Goal: Check status: Check status

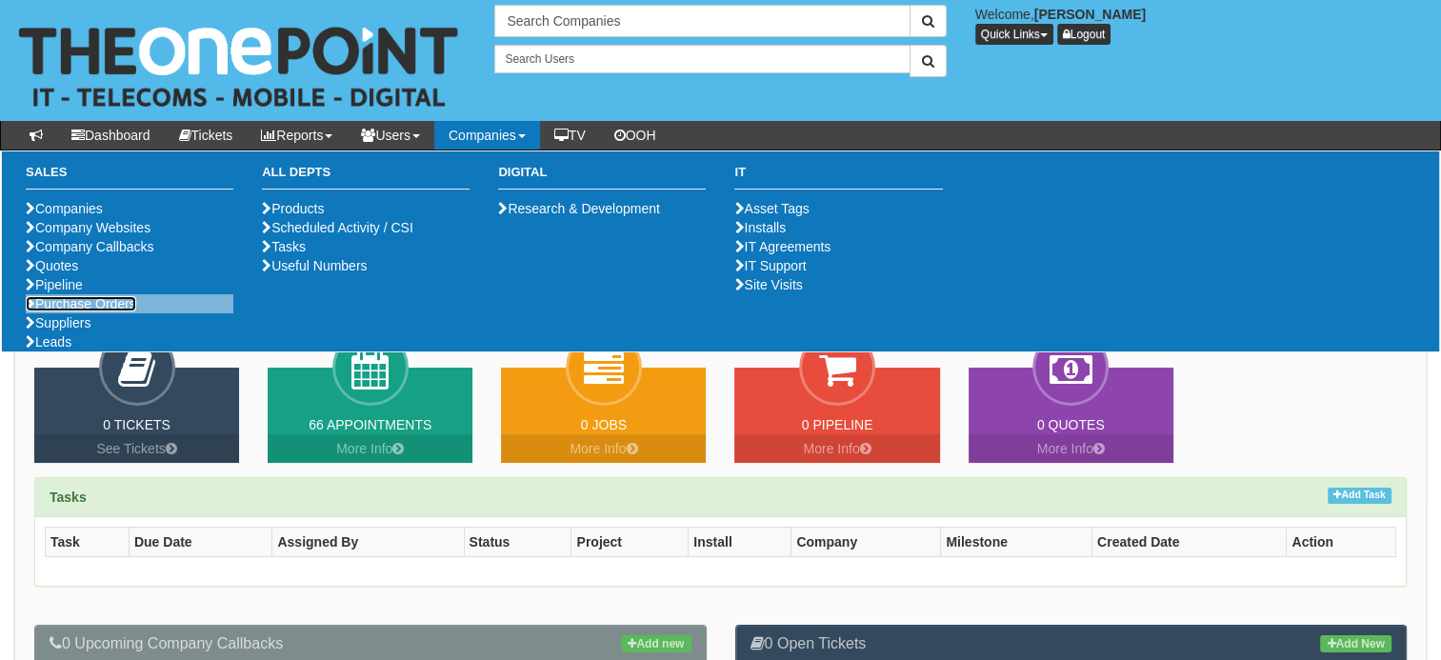
click at [51, 311] on link "Purchase Orders" at bounding box center [81, 303] width 110 height 15
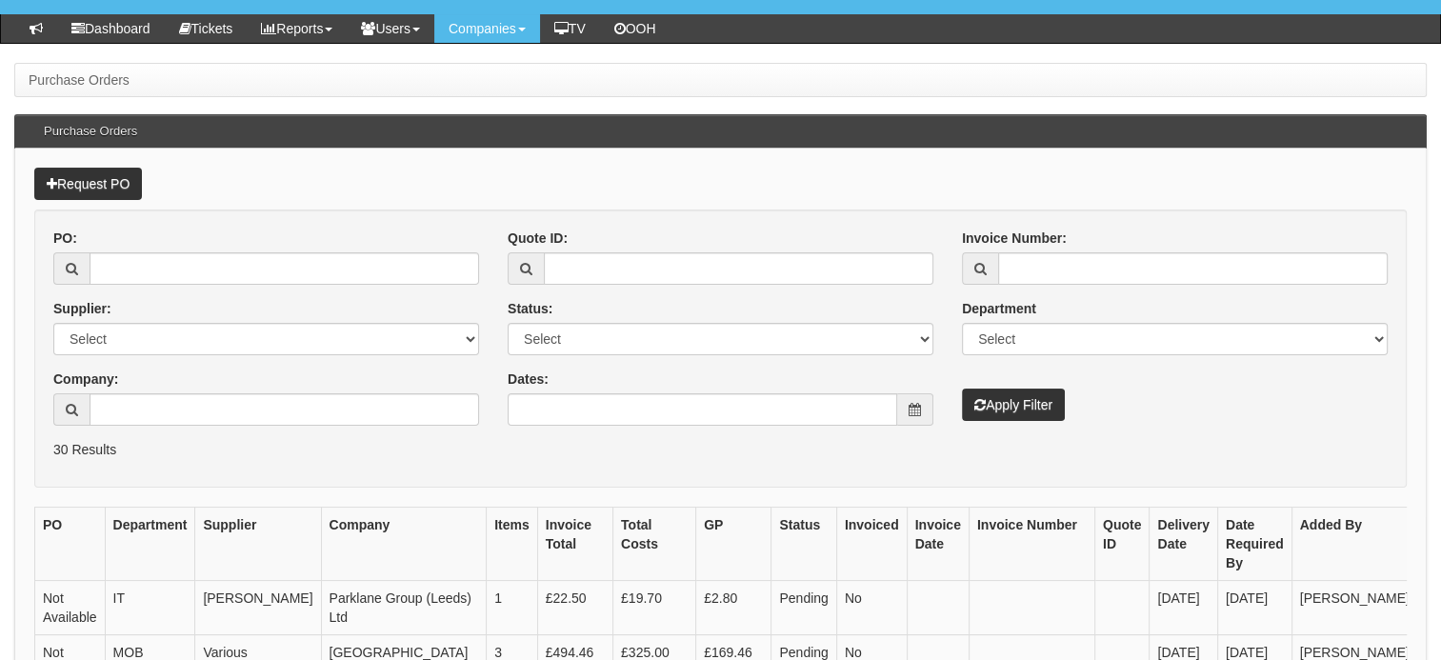
scroll to position [107, 0]
click at [148, 270] on input "PO:" at bounding box center [285, 268] width 390 height 32
type input "19582"
click at [962, 389] on button "Apply Filter" at bounding box center [1013, 405] width 103 height 32
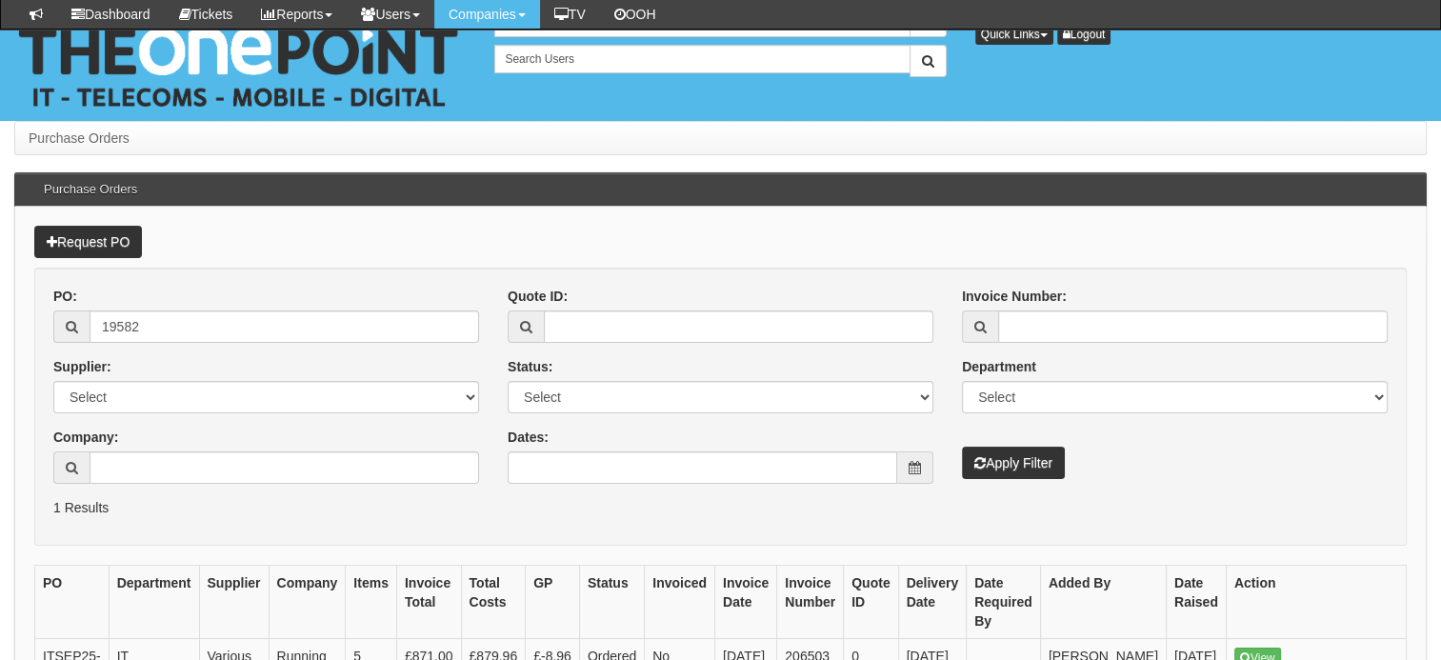
scroll to position [219, 0]
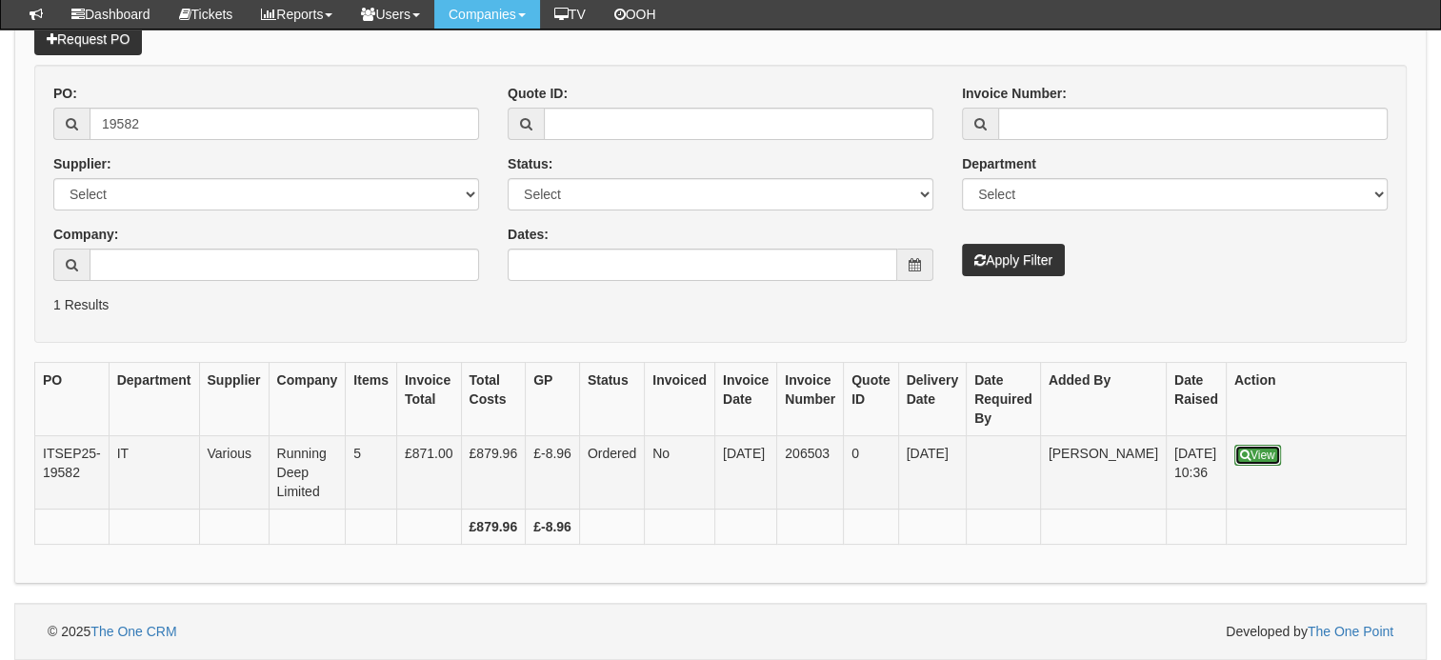
click at [1240, 450] on icon at bounding box center [1245, 455] width 10 height 11
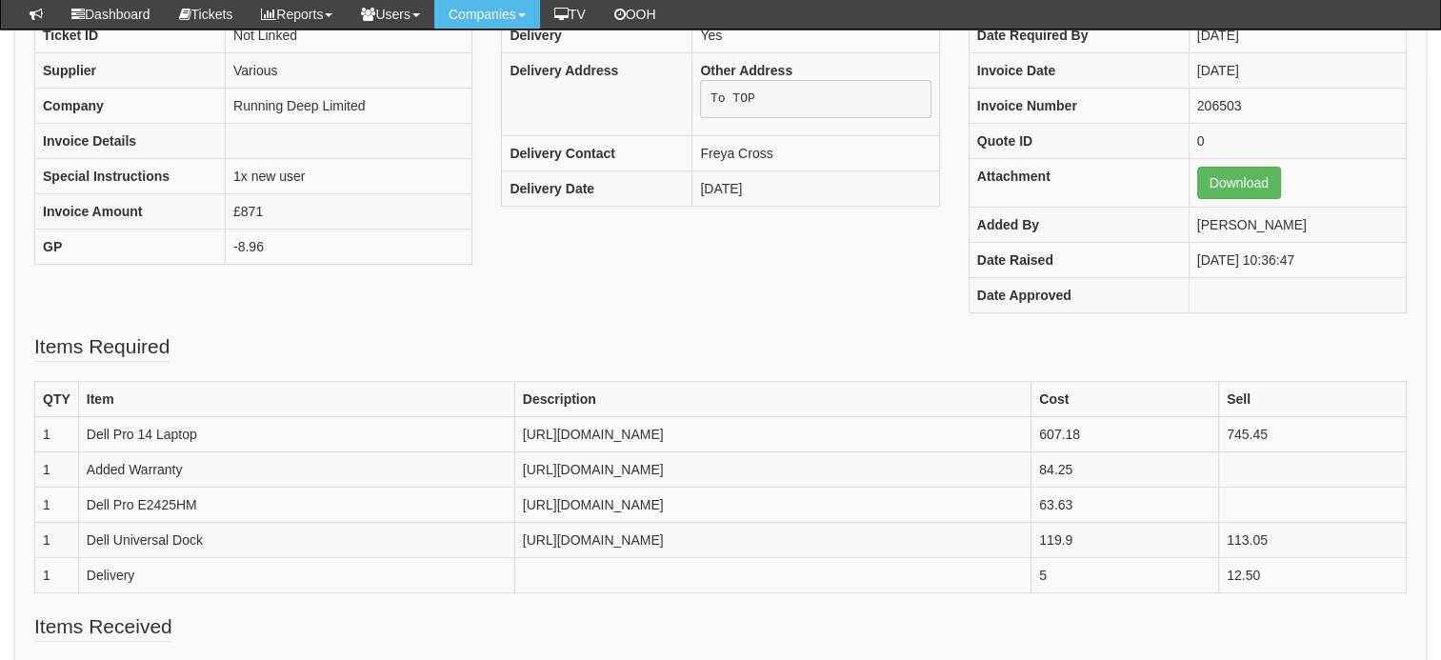
scroll to position [246, 0]
drag, startPoint x: 194, startPoint y: 491, endPoint x: 70, endPoint y: 488, distance: 124.8
click at [70, 488] on tr "1 Dell Pro E2425HM https://intouch.tdsynnex.com/InTouch/MVC/Product/ProductDeta…" at bounding box center [720, 503] width 1371 height 35
copy tr "Dell Pro E2425HM"
click at [201, 497] on td "Dell Pro E2425HM" at bounding box center [296, 503] width 436 height 35
